Goal: Transaction & Acquisition: Purchase product/service

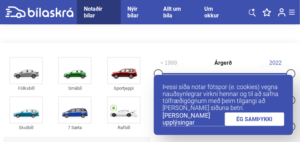
scroll to position [1, 0]
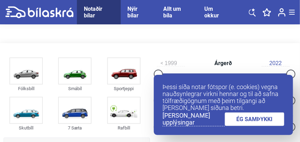
click at [259, 118] on link "ÉG SAMÞYKKI" at bounding box center [255, 119] width 60 height 14
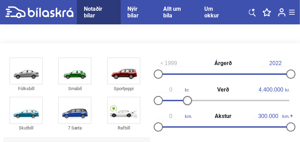
drag, startPoint x: 288, startPoint y: 101, endPoint x: 185, endPoint y: 97, distance: 103.1
click at [185, 97] on div "0 kr. Verð 4.400.000 kr." at bounding box center [223, 95] width 146 height 26
type input "4.500.000"
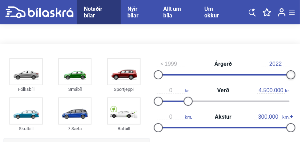
drag, startPoint x: 291, startPoint y: 76, endPoint x: 298, endPoint y: 73, distance: 7.7
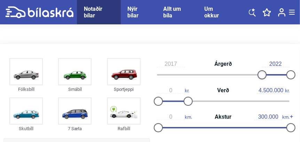
type input "2018"
drag, startPoint x: 159, startPoint y: 73, endPoint x: 271, endPoint y: 64, distance: 112.0
click at [271, 64] on div "2018 Árgerð 2022" at bounding box center [223, 69] width 146 height 26
drag, startPoint x: 292, startPoint y: 75, endPoint x: 302, endPoint y: 74, distance: 10.1
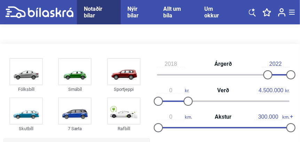
click at [283, 62] on input "2022" at bounding box center [276, 64] width 28 height 6
type input "2022"
drag, startPoint x: 268, startPoint y: 77, endPoint x: 284, endPoint y: 78, distance: 16.0
click at [284, 78] on div at bounding box center [284, 74] width 9 height 9
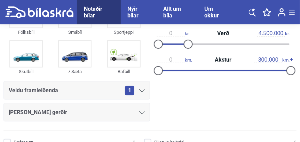
scroll to position [56, 0]
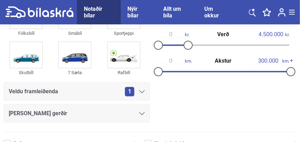
click at [143, 92] on icon at bounding box center [142, 91] width 6 height 3
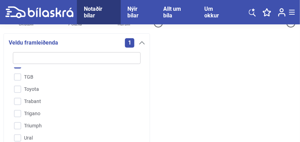
scroll to position [1672, 0]
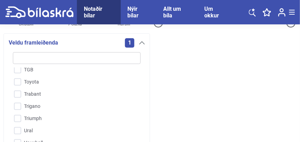
click at [218, 89] on div "Fólksbíll Smábíl Sportjeppi Skutbíll 7 Sæta Rafbíll Veldu framleiðenda 1 A-Line…" at bounding box center [149, 65] width 293 height 229
click at [131, 40] on span "1" at bounding box center [129, 42] width 9 height 9
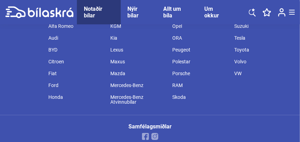
scroll to position [709, 0]
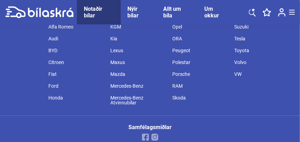
click at [112, 36] on div "Kia" at bounding box center [138, 39] width 62 height 12
type input "1999"
type input "20.000.000"
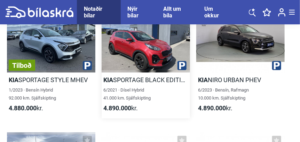
scroll to position [5658, 0]
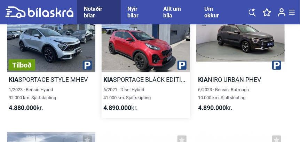
click at [138, 78] on h2 "Kia SPORTAGE BLACK EDITION" at bounding box center [146, 80] width 88 height 8
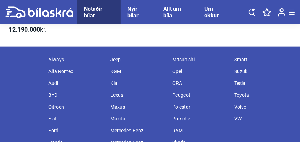
scroll to position [9163, 0]
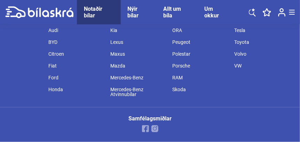
type input "2021"
type input "4.500.000"
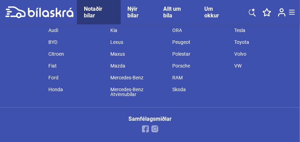
scroll to position [717, 0]
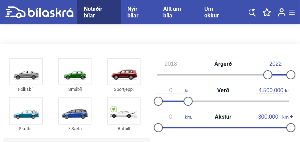
type input "1999"
